Goal: Transaction & Acquisition: Purchase product/service

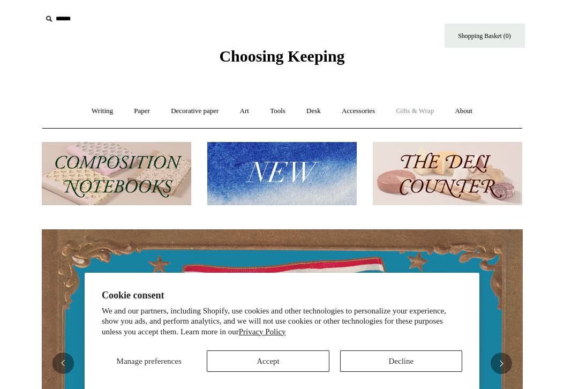
click at [425, 106] on link "Gifts & Wrap +" at bounding box center [414, 111] width 57 height 28
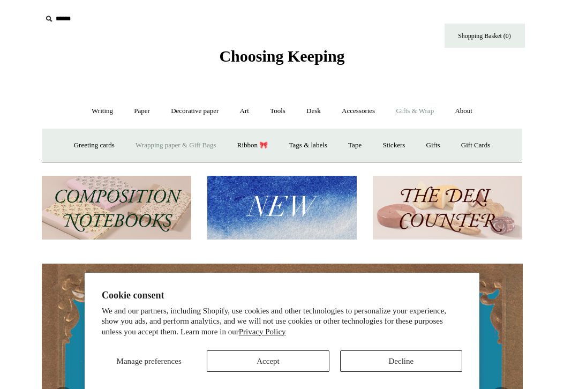
click at [161, 147] on link "Wrapping paper & Gift Bags" at bounding box center [176, 145] width 100 height 28
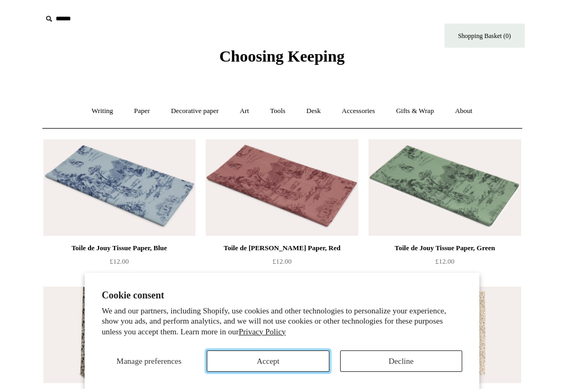
click at [290, 364] on button "Accept" at bounding box center [268, 360] width 122 height 21
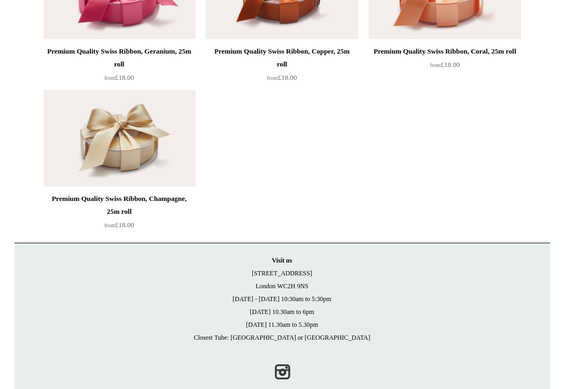
scroll to position [1828, 0]
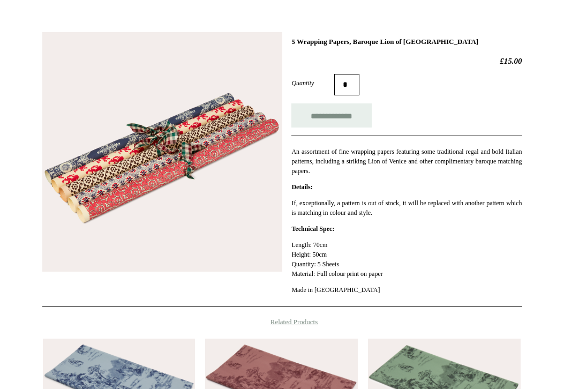
scroll to position [134, 0]
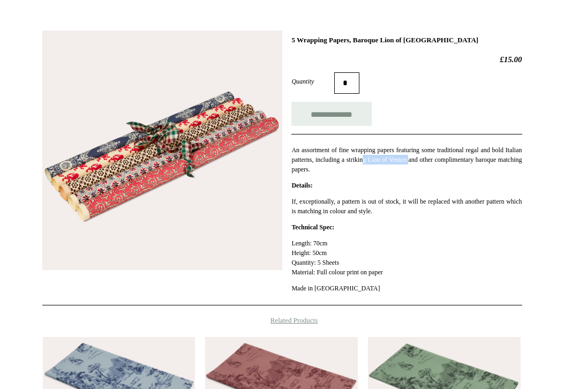
drag, startPoint x: 446, startPoint y: 160, endPoint x: 396, endPoint y: 159, distance: 49.8
click at [396, 159] on p "An assortment of fine wrapping papers featuring some traditional regal and bold…" at bounding box center [406, 159] width 230 height 29
drag, startPoint x: 334, startPoint y: 291, endPoint x: 290, endPoint y: 286, distance: 44.2
click at [290, 286] on div "**********" at bounding box center [282, 163] width 480 height 283
click at [160, 170] on img at bounding box center [162, 151] width 240 height 240
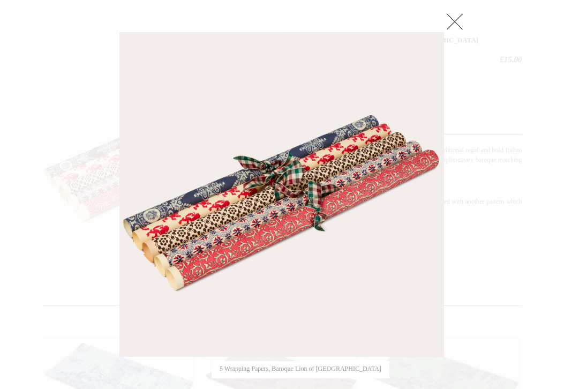
click at [502, 187] on div at bounding box center [282, 257] width 564 height 782
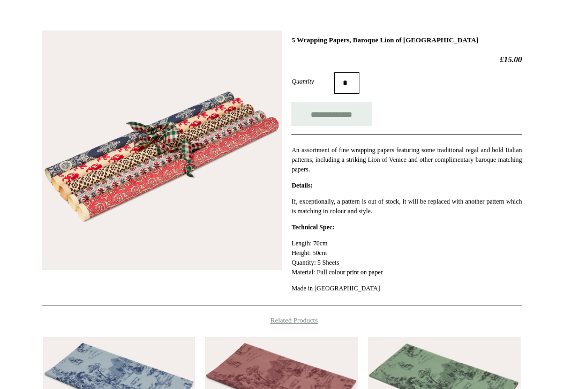
drag, startPoint x: 450, startPoint y: 39, endPoint x: 291, endPoint y: 41, distance: 158.6
click at [291, 41] on h1 "5 Wrapping Papers, Baroque Lion of Venice" at bounding box center [406, 40] width 230 height 9
copy h1 "5 Wrapping Papers, Baroque Lion of Venice"
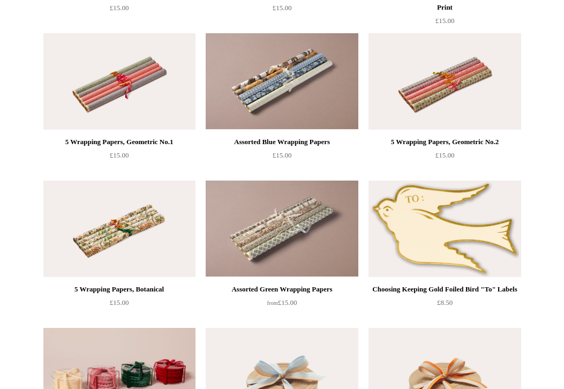
scroll to position [1169, 0]
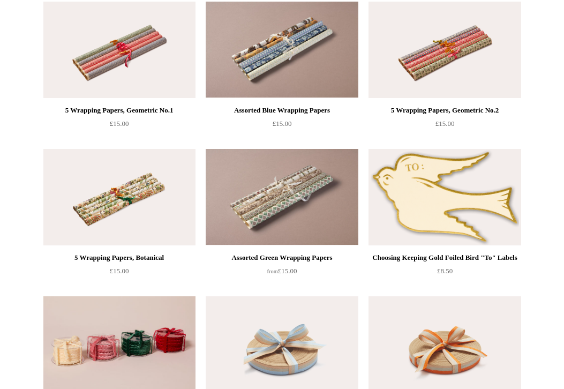
click at [146, 217] on img at bounding box center [119, 197] width 152 height 96
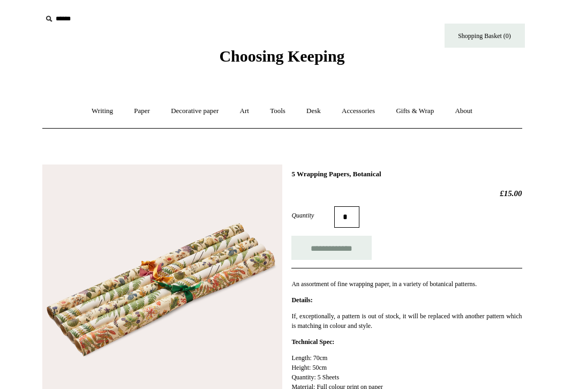
scroll to position [151, 0]
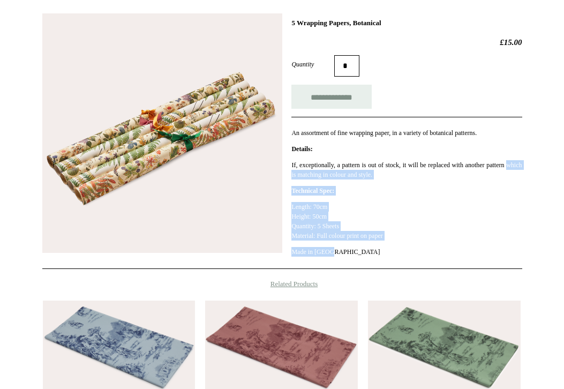
drag, startPoint x: 336, startPoint y: 252, endPoint x: 288, endPoint y: 174, distance: 91.9
click at [288, 174] on div "**********" at bounding box center [282, 137] width 480 height 264
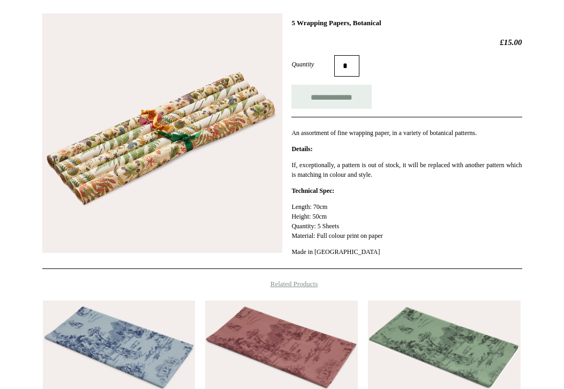
click at [339, 156] on div "**********" at bounding box center [406, 141] width 230 height 245
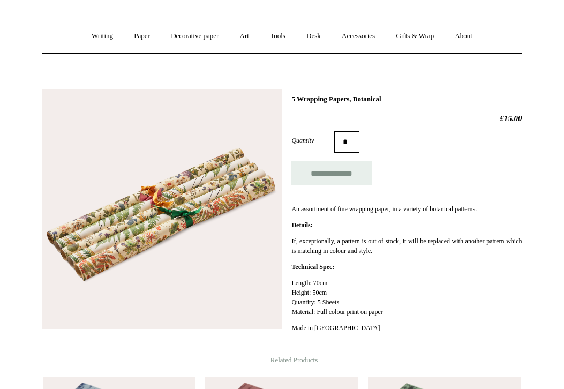
scroll to position [0, 0]
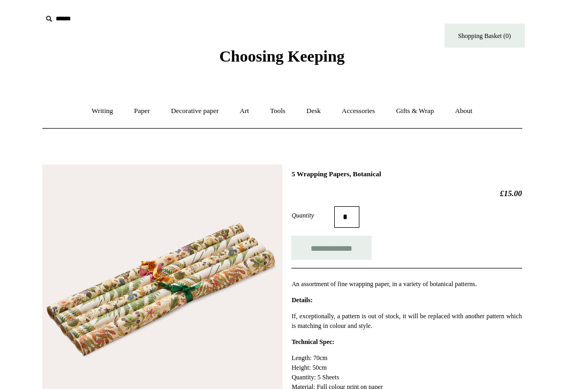
click at [378, 171] on h1 "5 Wrapping Papers, Botanical" at bounding box center [406, 174] width 230 height 9
copy div "5 Wrapping Papers, Botanical"
